Goal: Task Accomplishment & Management: Complete application form

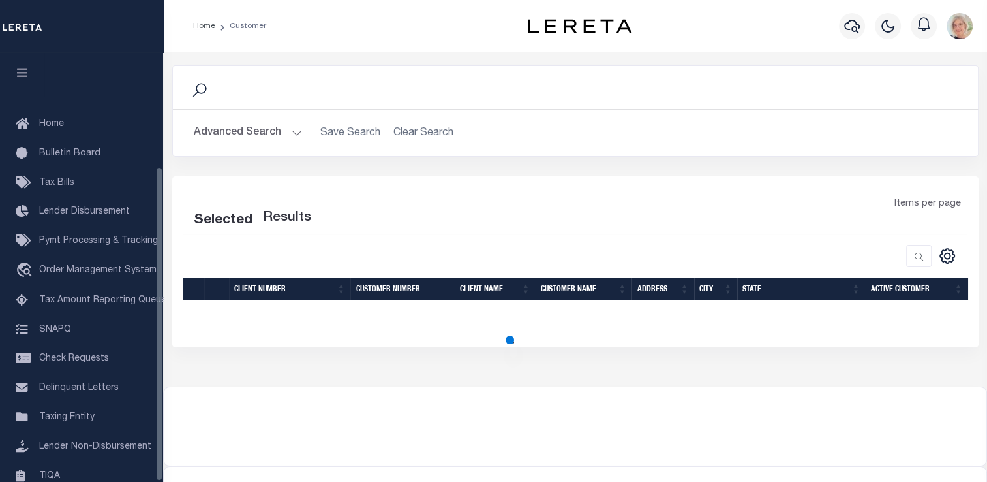
scroll to position [156, 0]
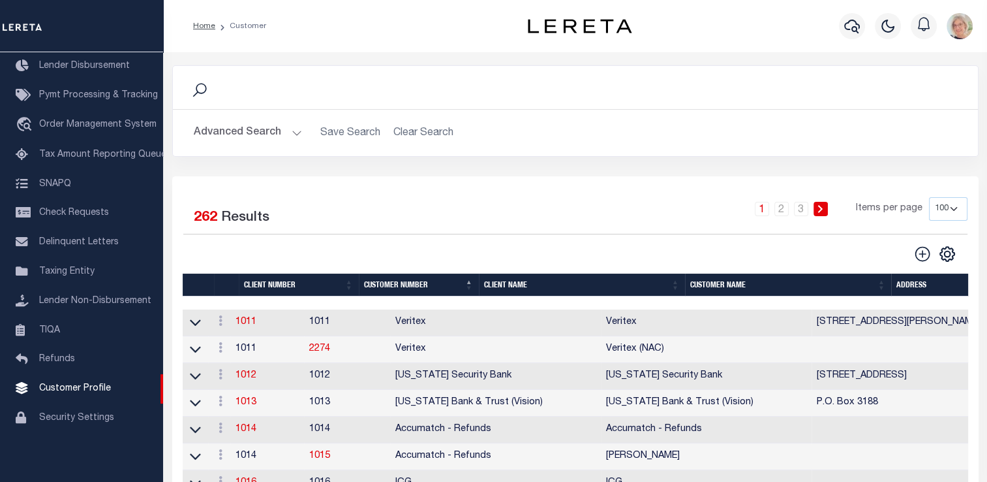
click at [505, 286] on th "Client Name" at bounding box center [582, 284] width 206 height 23
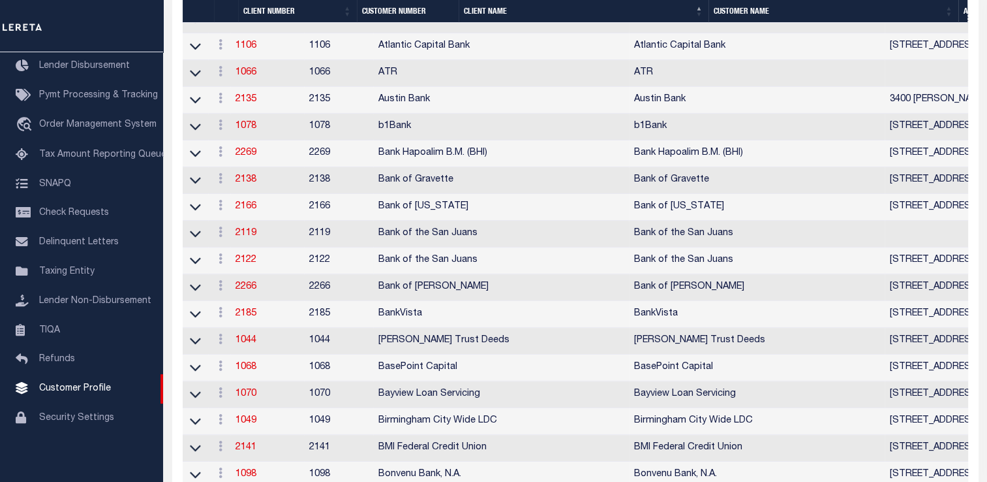
scroll to position [522, 0]
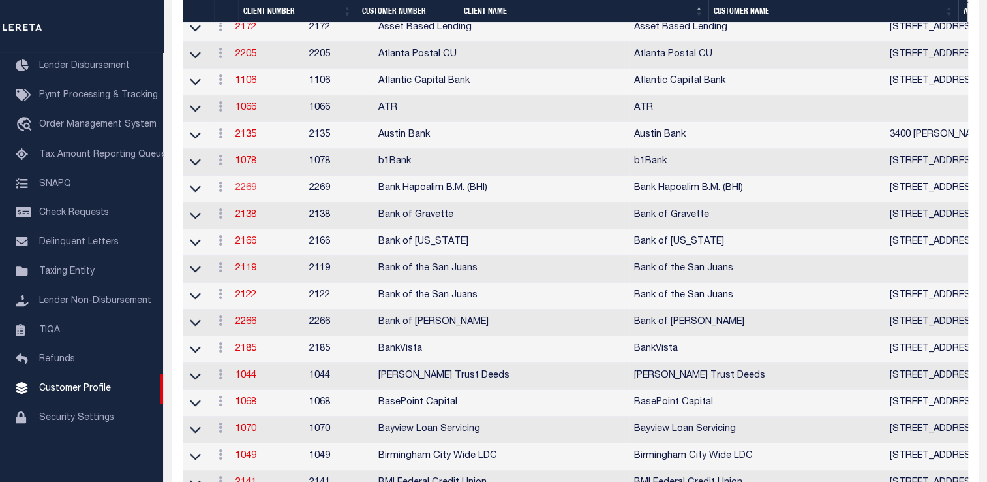
click at [256, 193] on link "2269" at bounding box center [246, 187] width 21 height 9
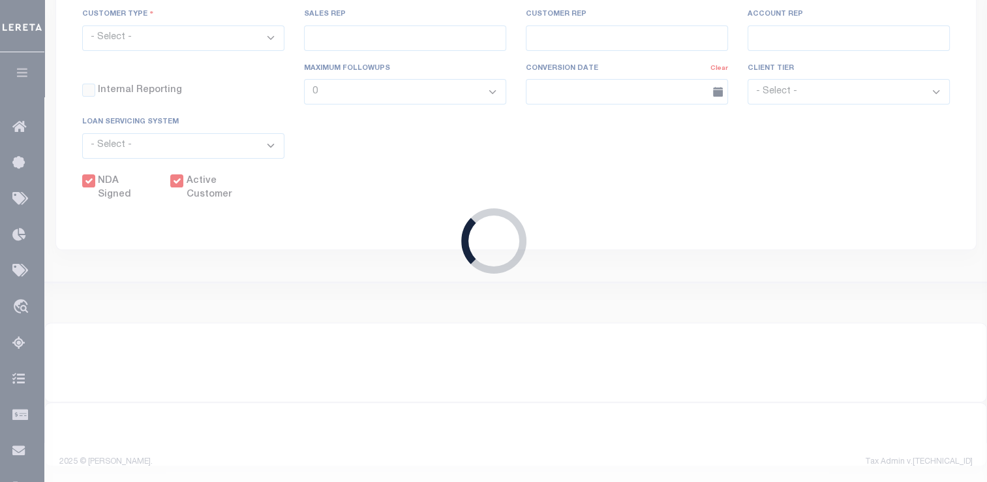
select select
type input "Bank Hapoalim B.M. (BHI)"
type input "2269"
type input "Bank Hapoalim B.M. (BHI)"
select select "Commercial"
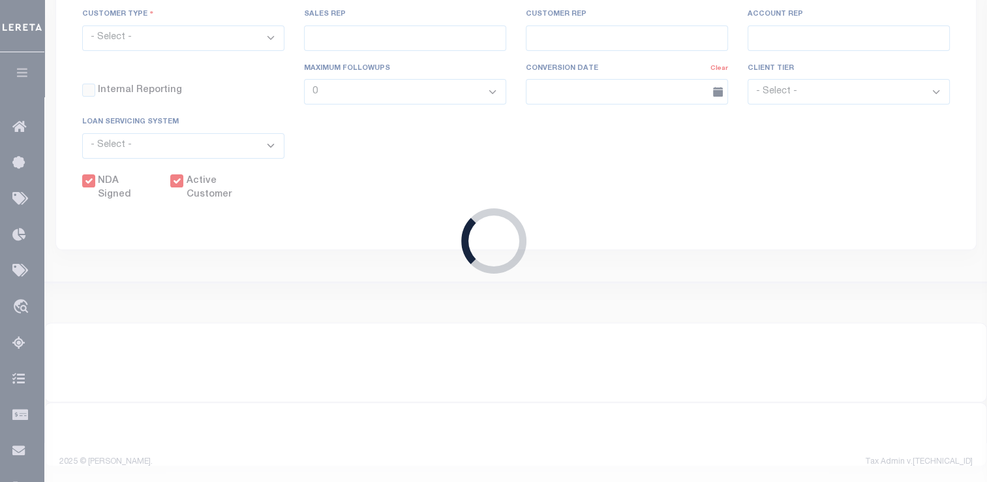
type input "[PERSON_NAME]"
checkbox input "true"
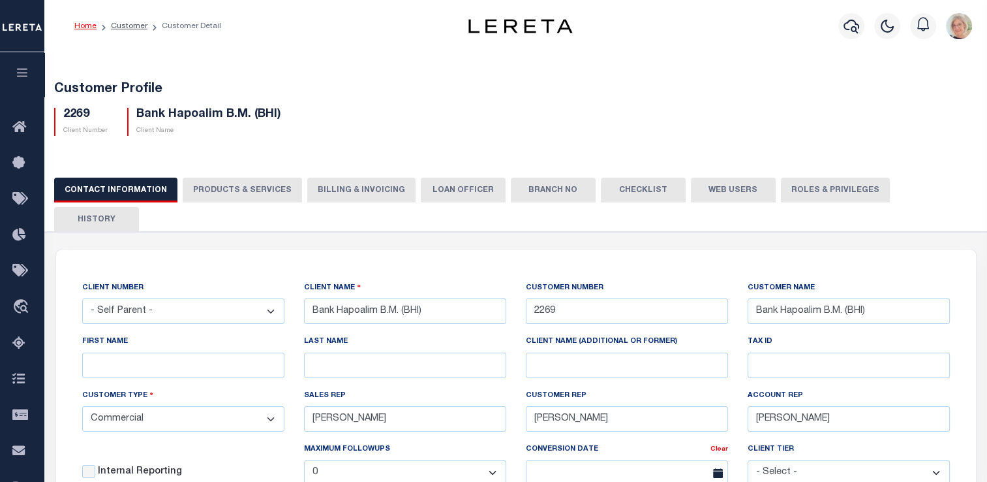
click at [352, 191] on button "Billing & Invoicing" at bounding box center [361, 190] width 108 height 25
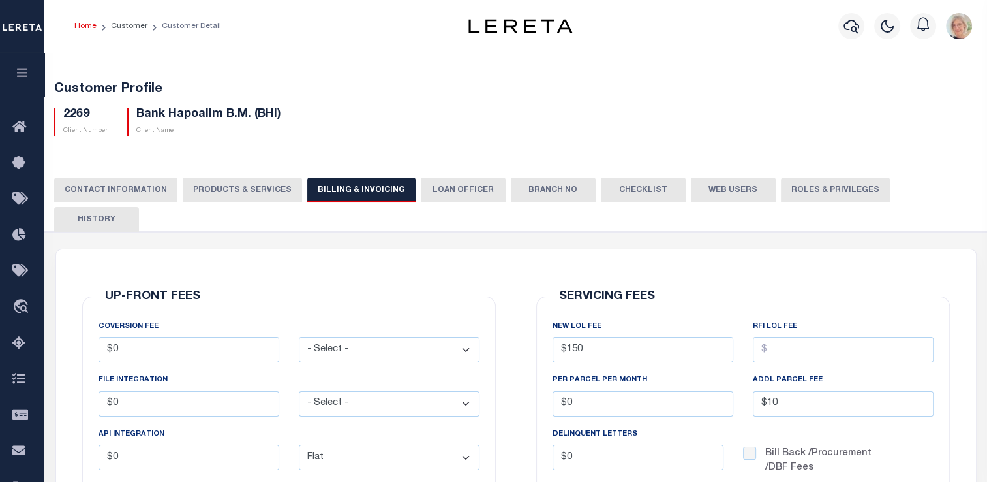
click at [251, 190] on button "PRODUCTS & SERVICES" at bounding box center [242, 190] width 119 height 25
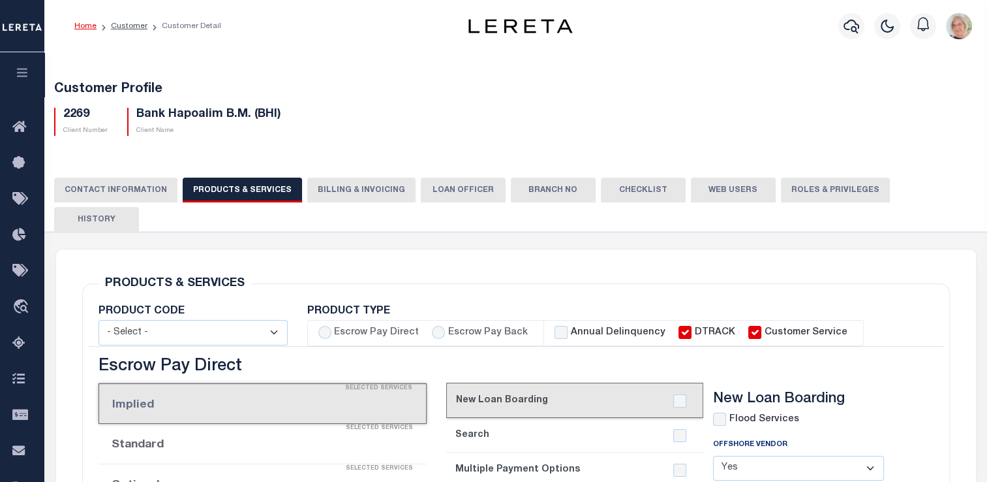
select select "STX"
radio input "true"
checkbox input "true"
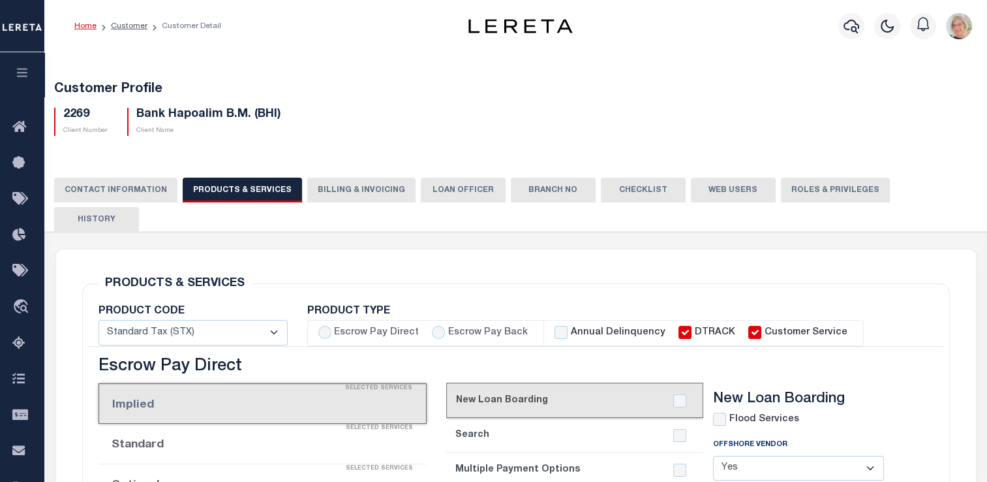
checkbox input "true"
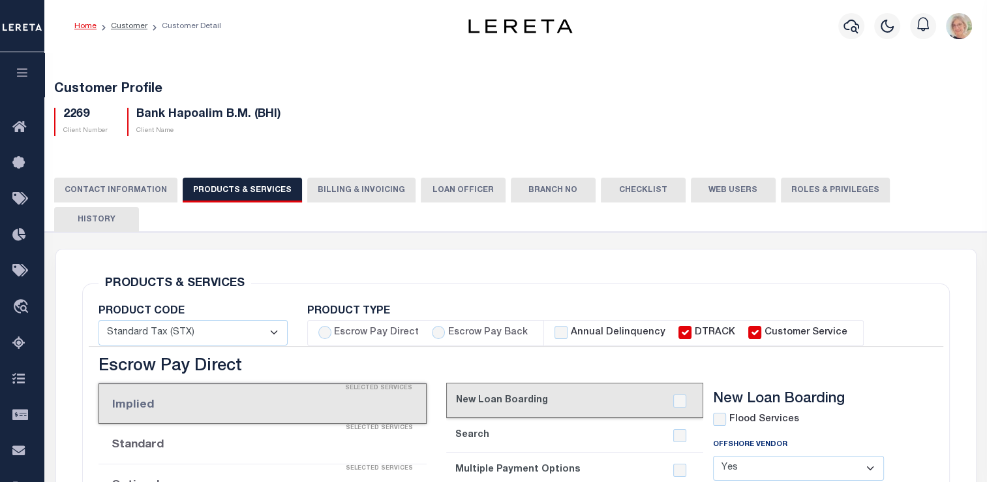
checkbox input "true"
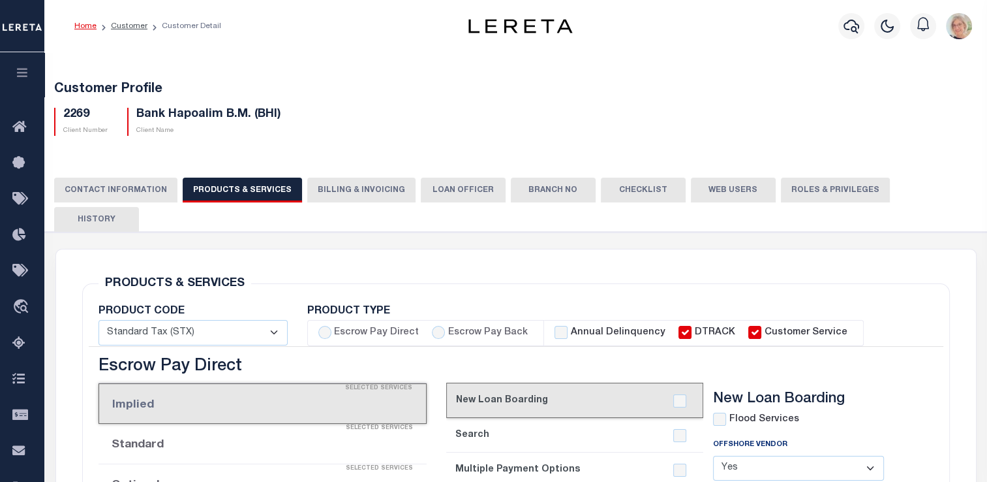
checkbox input "true"
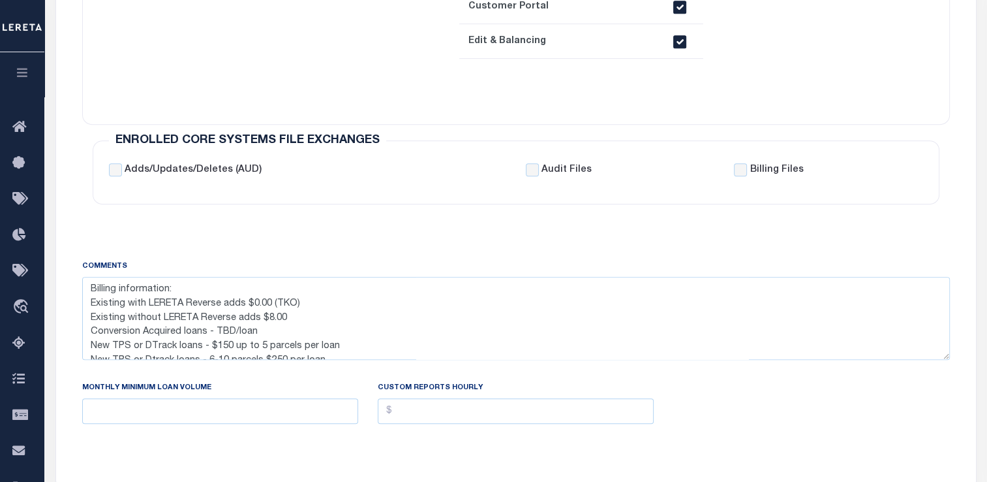
scroll to position [28, 0]
